Goal: Task Accomplishment & Management: Manage account settings

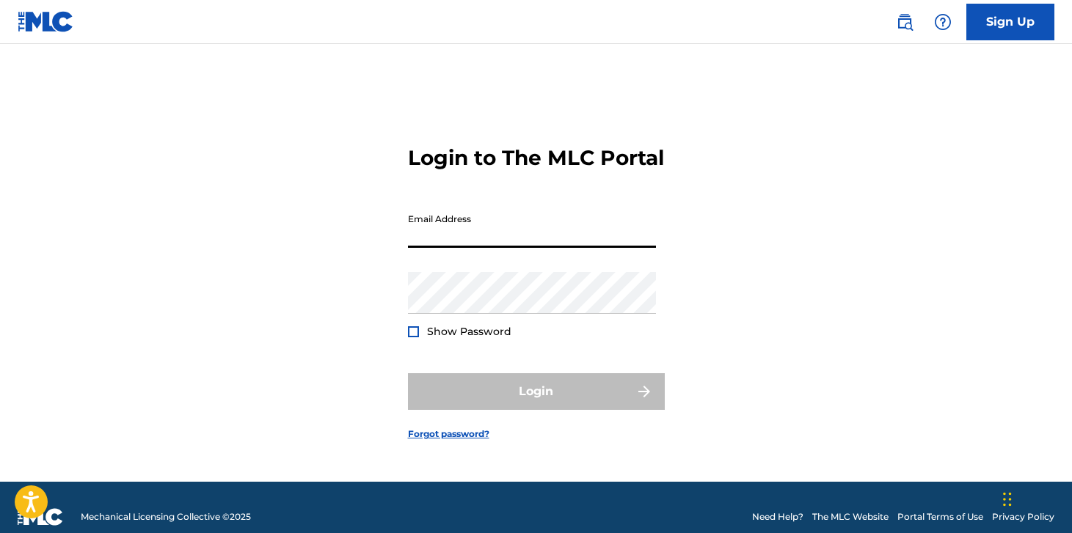
click at [495, 247] on input "Email Address" at bounding box center [532, 227] width 248 height 42
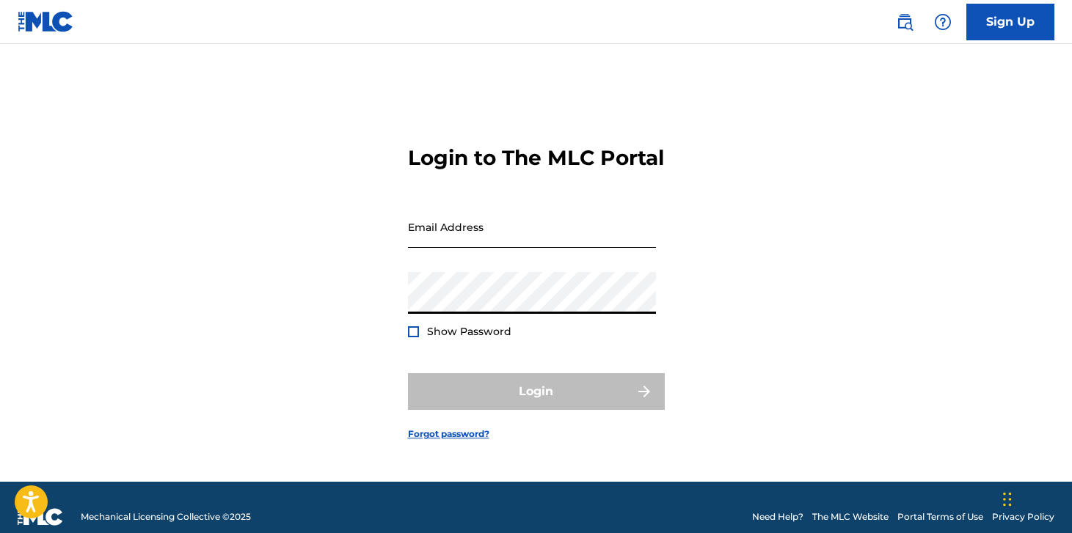
type input "[PERSON_NAME][EMAIL_ADDRESS][DOMAIN_NAME]"
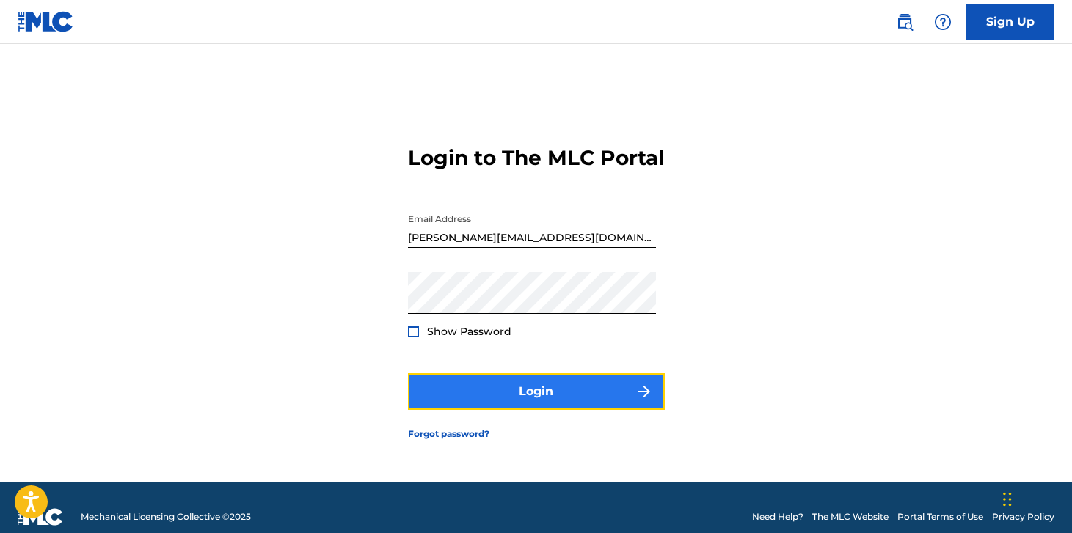
click at [470, 405] on button "Login" at bounding box center [536, 391] width 257 height 37
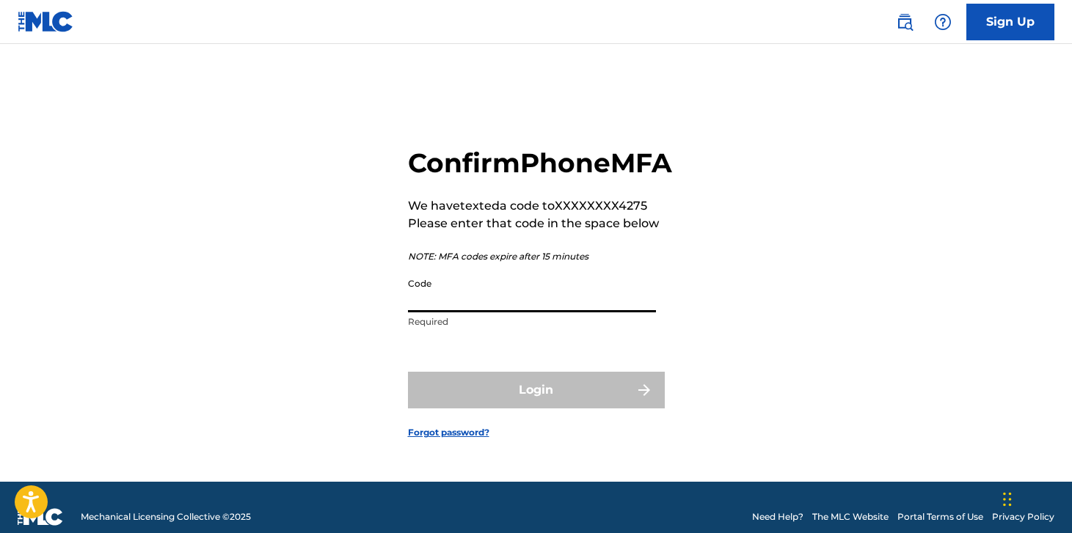
click at [467, 311] on input "Code" at bounding box center [532, 292] width 248 height 42
paste input "437014"
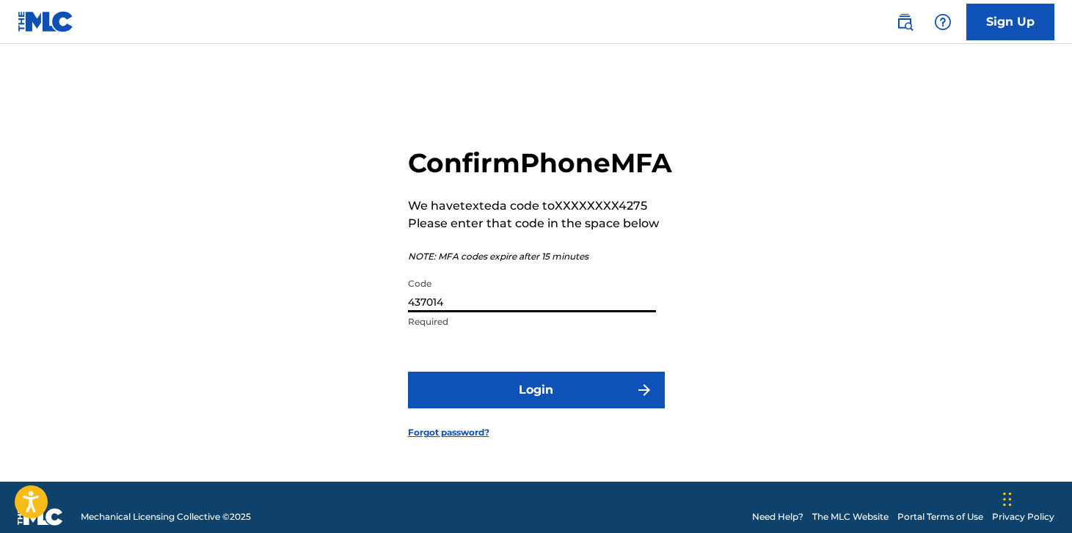
type input "437014"
click at [408, 372] on button "Login" at bounding box center [536, 390] width 257 height 37
